Goal: Navigation & Orientation: Find specific page/section

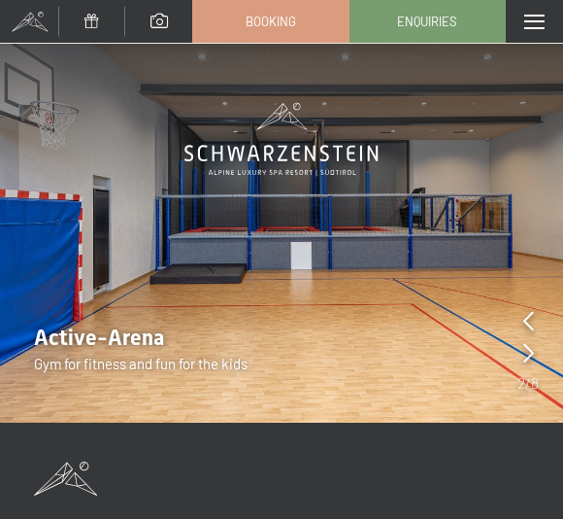
click at [532, 346] on icon at bounding box center [529, 352] width 11 height 19
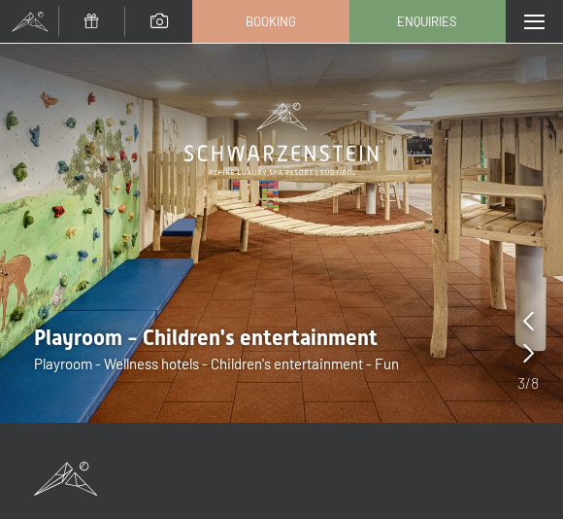
click at [540, 347] on img at bounding box center [281, 211] width 563 height 423
click at [530, 354] on icon at bounding box center [529, 352] width 11 height 19
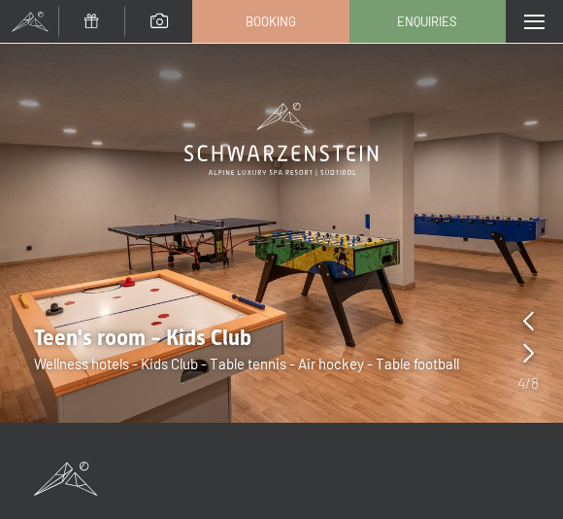
click at [532, 355] on icon at bounding box center [529, 352] width 11 height 19
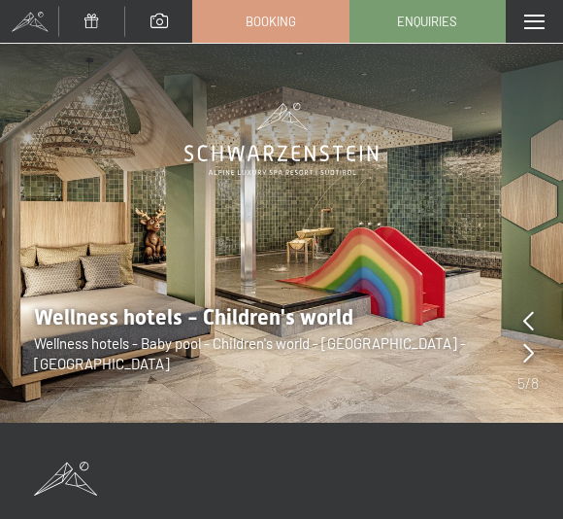
click at [531, 349] on icon at bounding box center [529, 352] width 11 height 19
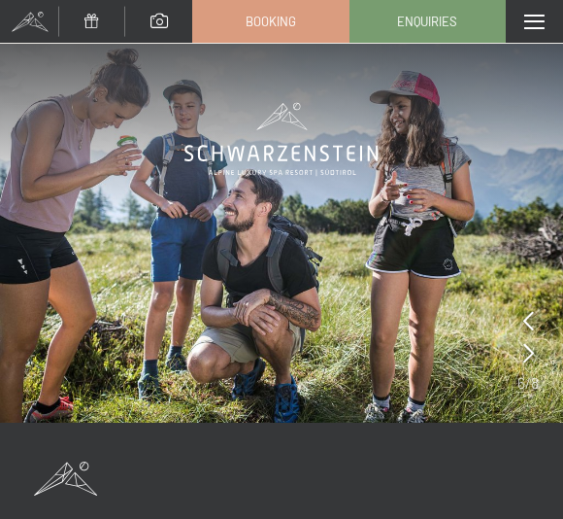
click at [531, 351] on icon at bounding box center [529, 352] width 11 height 19
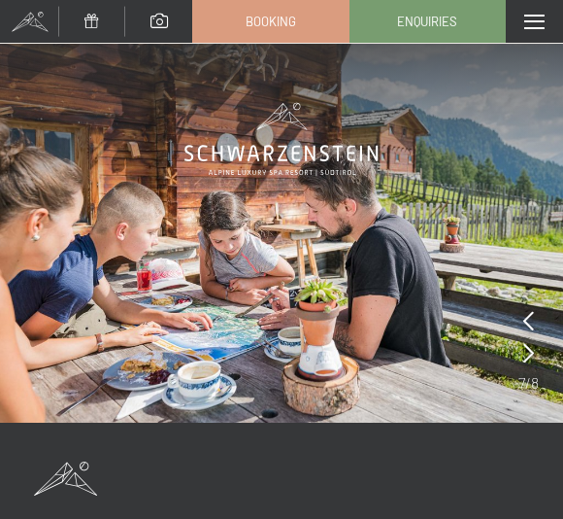
click at [529, 348] on icon at bounding box center [529, 352] width 11 height 19
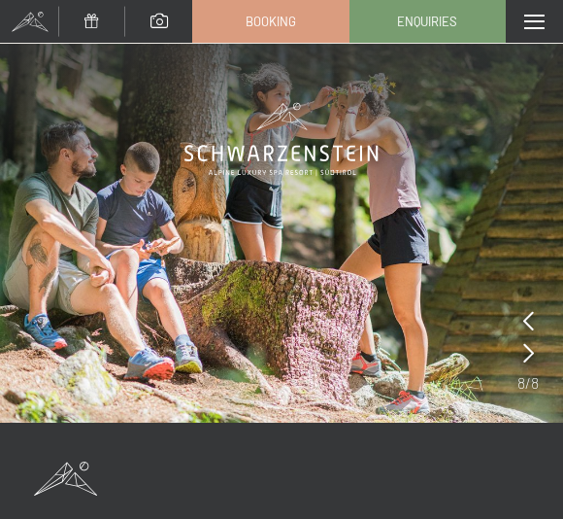
click at [533, 348] on icon at bounding box center [529, 352] width 11 height 19
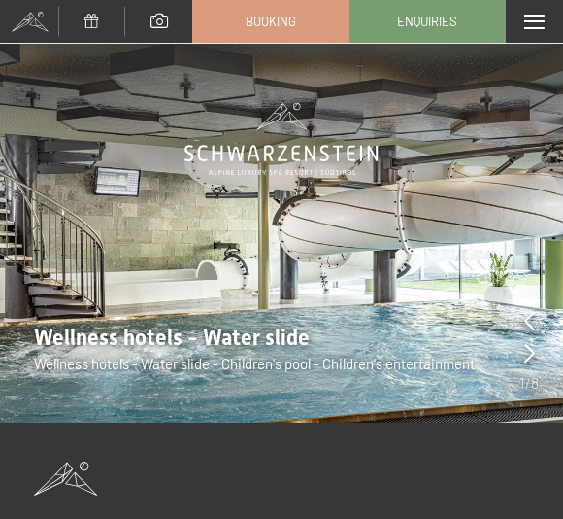
click at [527, 348] on icon at bounding box center [530, 352] width 11 height 19
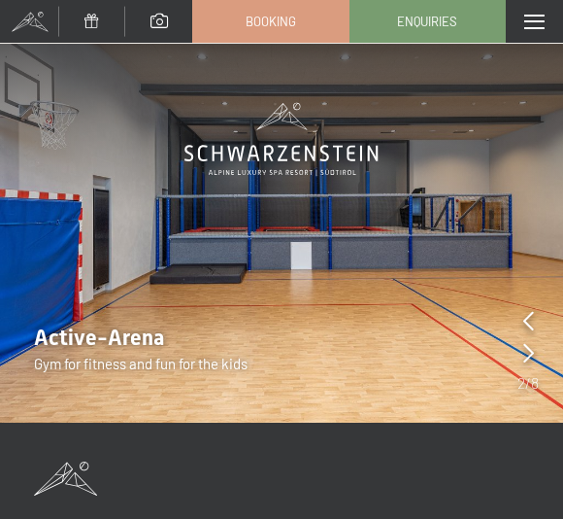
click at [532, 344] on icon at bounding box center [529, 352] width 11 height 19
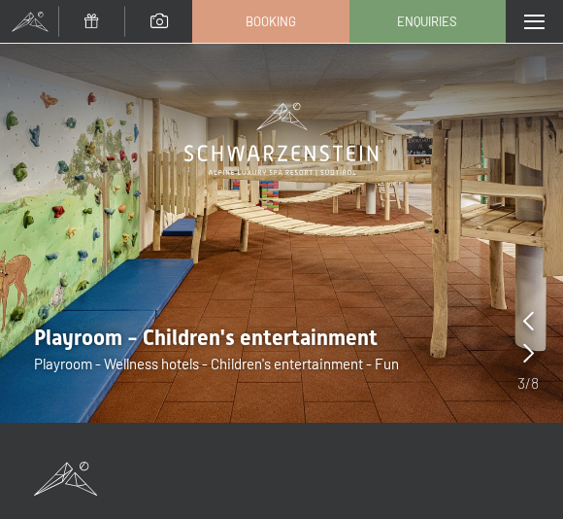
click at [530, 344] on icon at bounding box center [529, 352] width 11 height 19
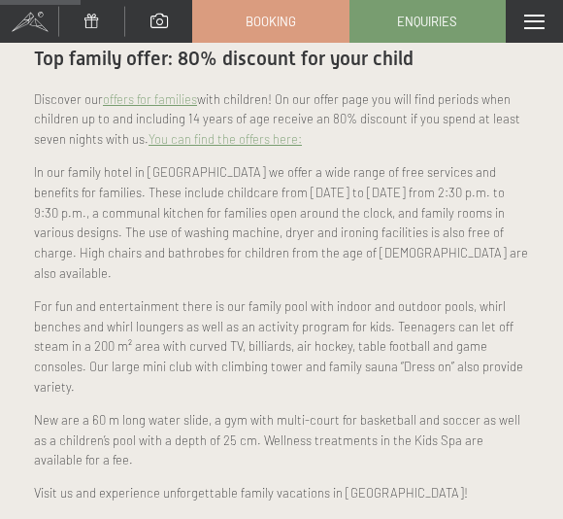
scroll to position [1201, 0]
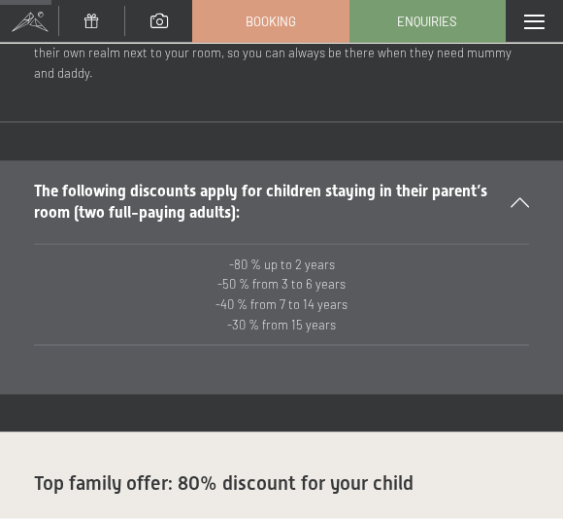
click at [524, 29] on div at bounding box center [534, 21] width 57 height 43
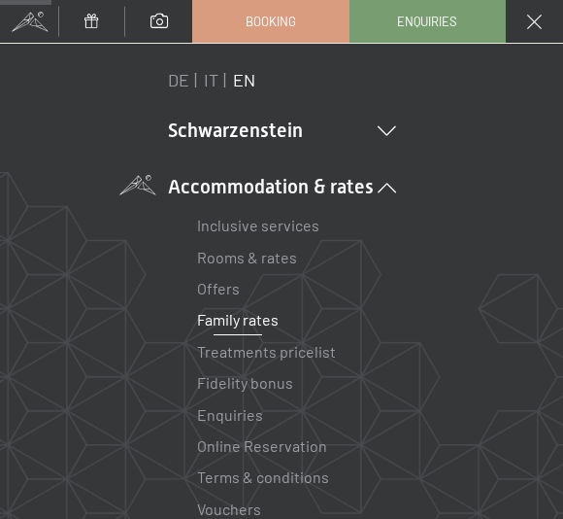
click at [364, 135] on li "Schwarzenstein NEW Schwarzenstein Your hosts Premium Spa Gourmet Active Weekly …" at bounding box center [282, 130] width 228 height 27
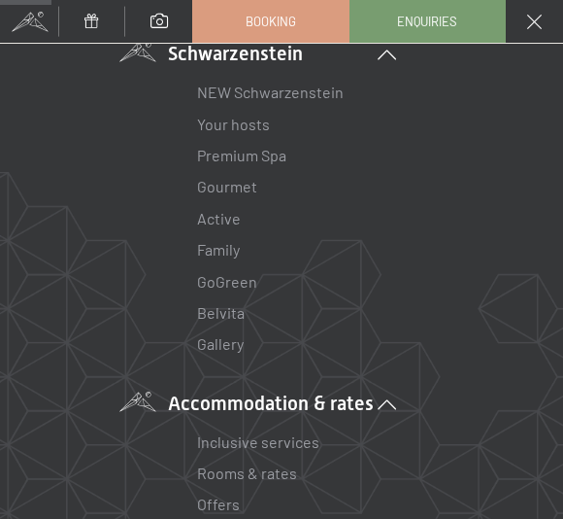
scroll to position [80, 0]
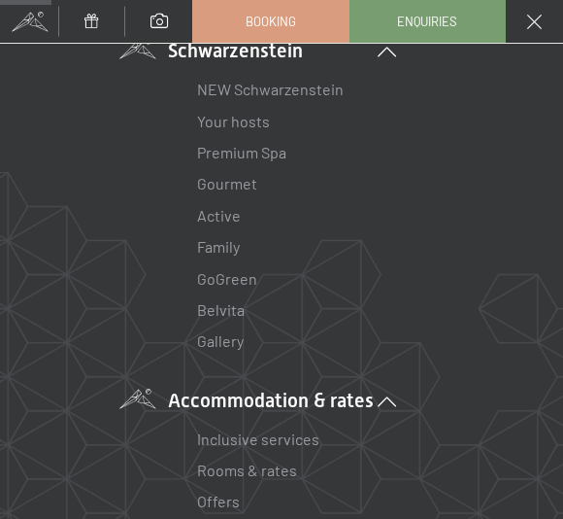
click at [306, 435] on link "Inclusive services" at bounding box center [258, 438] width 122 height 18
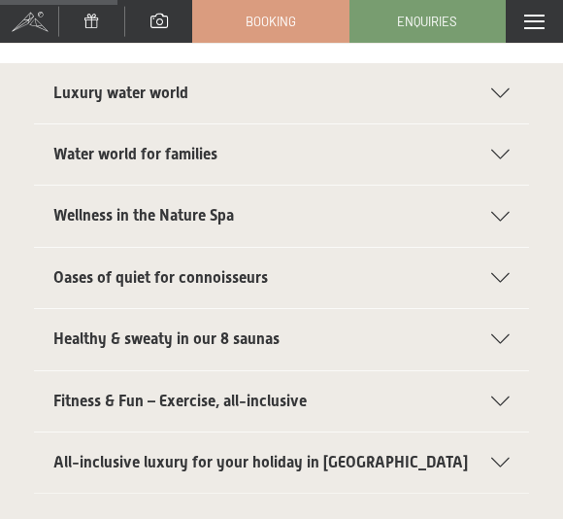
scroll to position [553, 0]
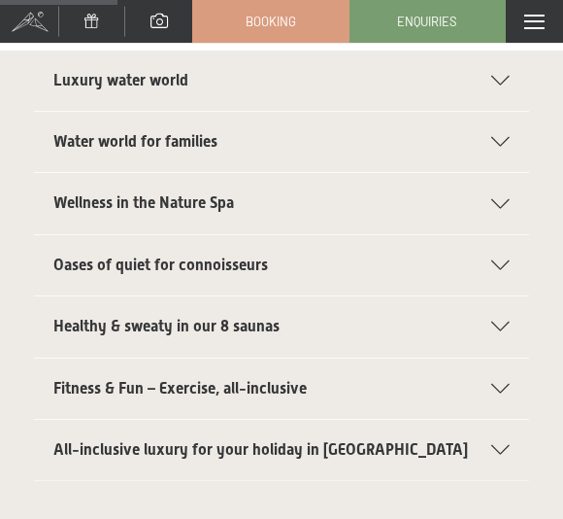
click at [317, 440] on span "All-inclusive luxury for your holiday in Italy" at bounding box center [260, 449] width 415 height 18
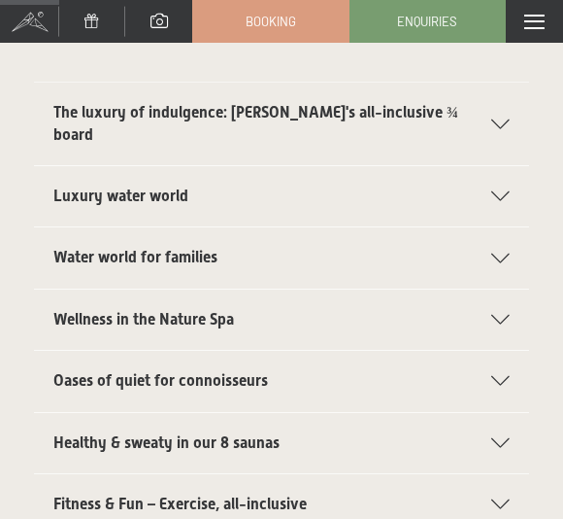
scroll to position [0, 0]
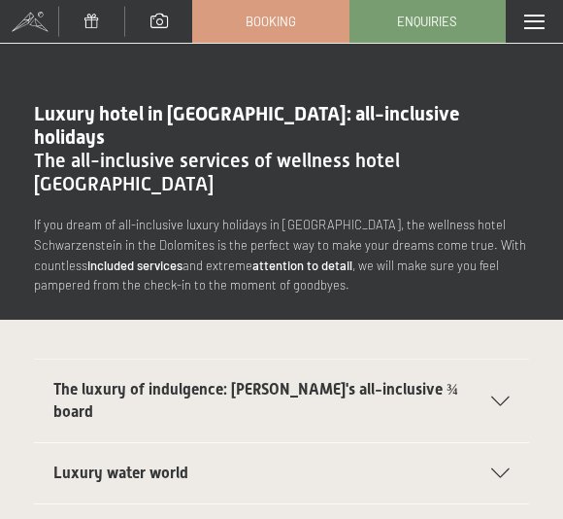
click at [536, 22] on span at bounding box center [535, 22] width 20 height 15
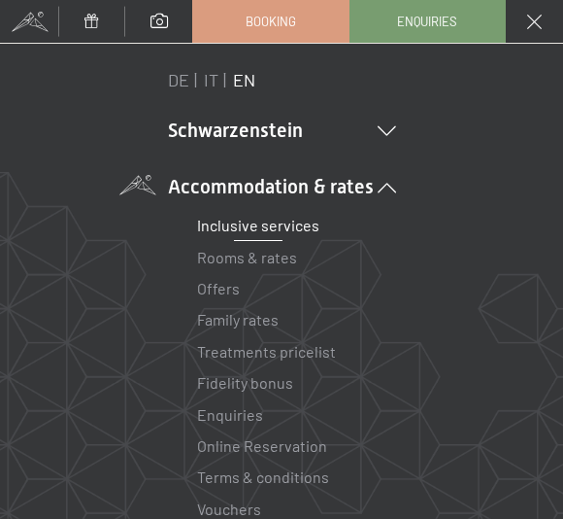
click at [390, 134] on icon at bounding box center [387, 131] width 18 height 10
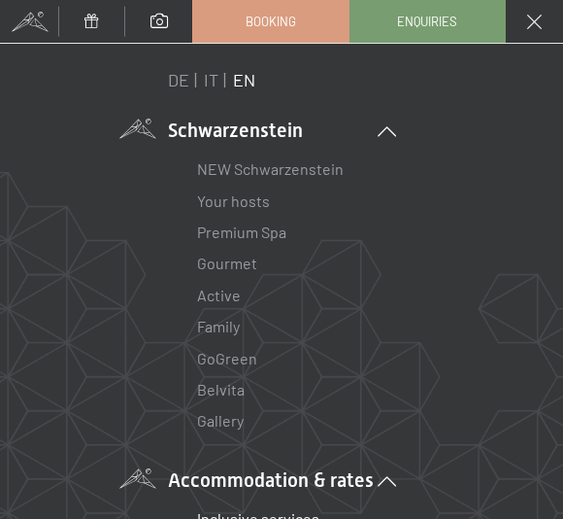
click at [308, 174] on link "NEW Schwarzenstein" at bounding box center [270, 168] width 147 height 18
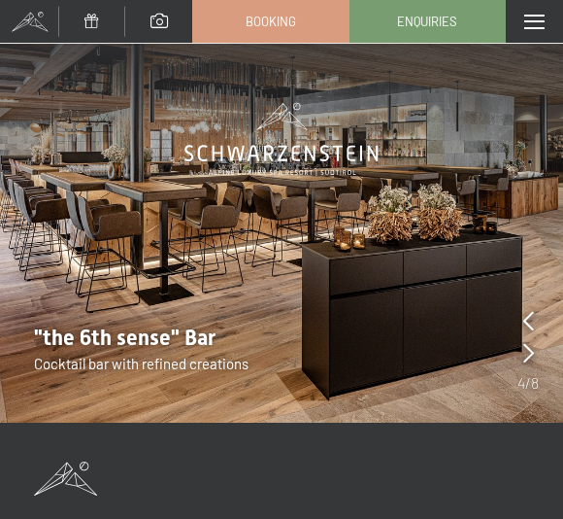
click at [549, 15] on div at bounding box center [534, 21] width 57 height 43
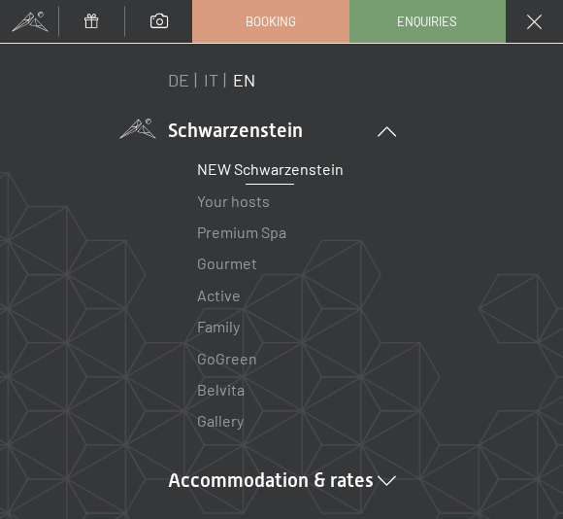
click at [182, 76] on link "DE" at bounding box center [178, 79] width 21 height 21
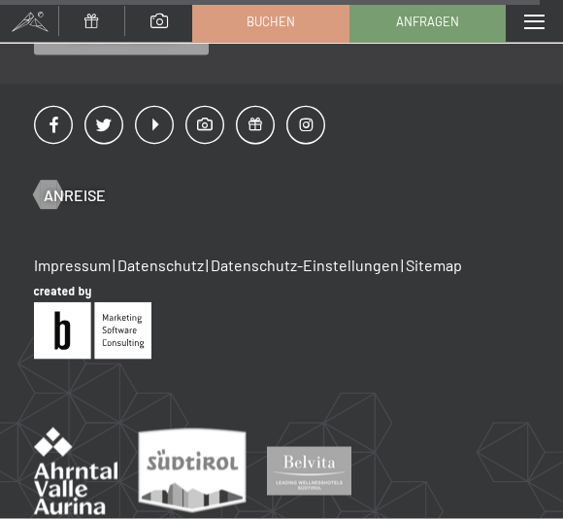
scroll to position [3829, 0]
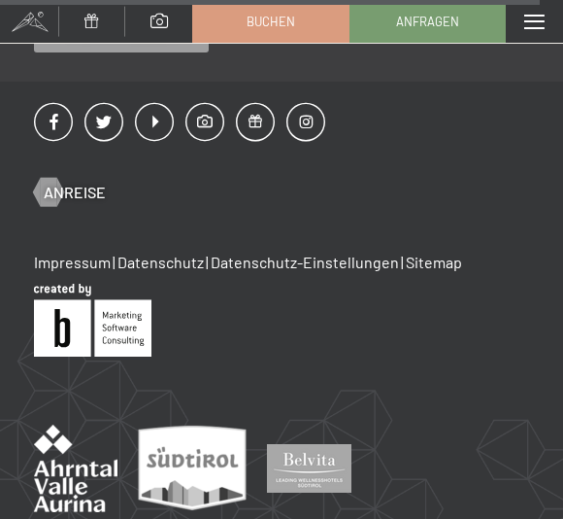
click at [538, 22] on span at bounding box center [535, 22] width 20 height 15
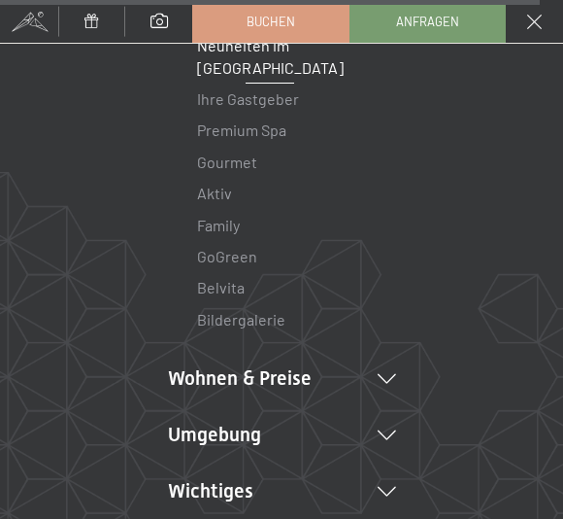
scroll to position [124, 0]
click at [265, 318] on link "Bildergalerie" at bounding box center [241, 318] width 88 height 18
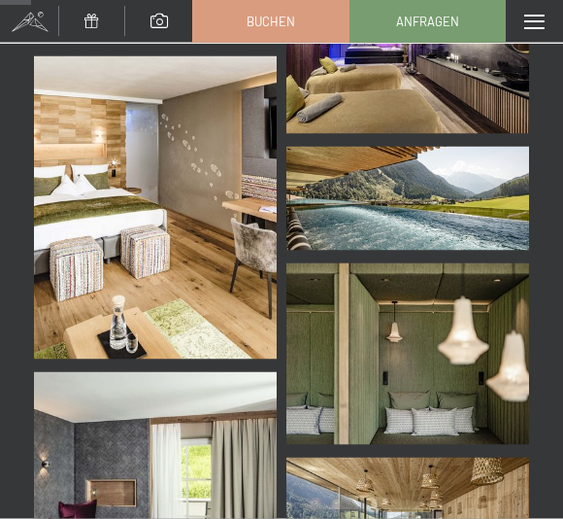
scroll to position [2580, 0]
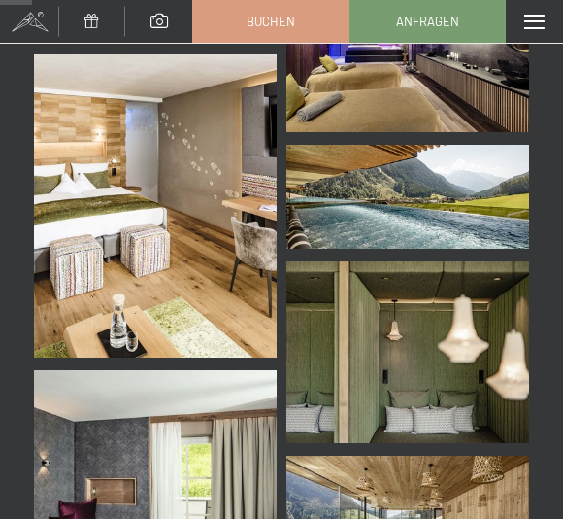
click at [471, 188] on img at bounding box center [408, 197] width 243 height 104
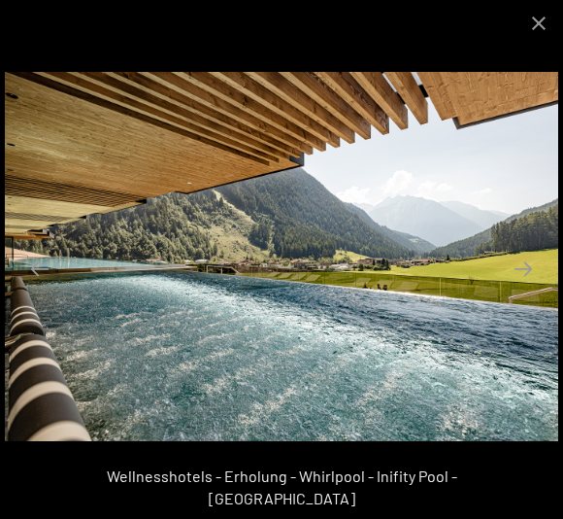
click at [548, 34] on button "Close gallery" at bounding box center [539, 23] width 49 height 46
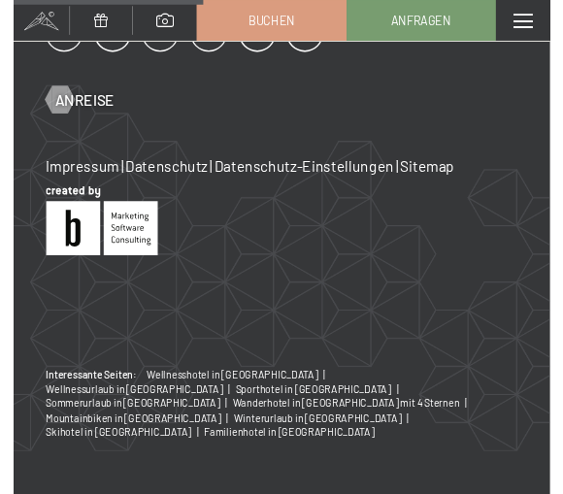
scroll to position [16369, 0]
